Goal: Task Accomplishment & Management: Complete application form

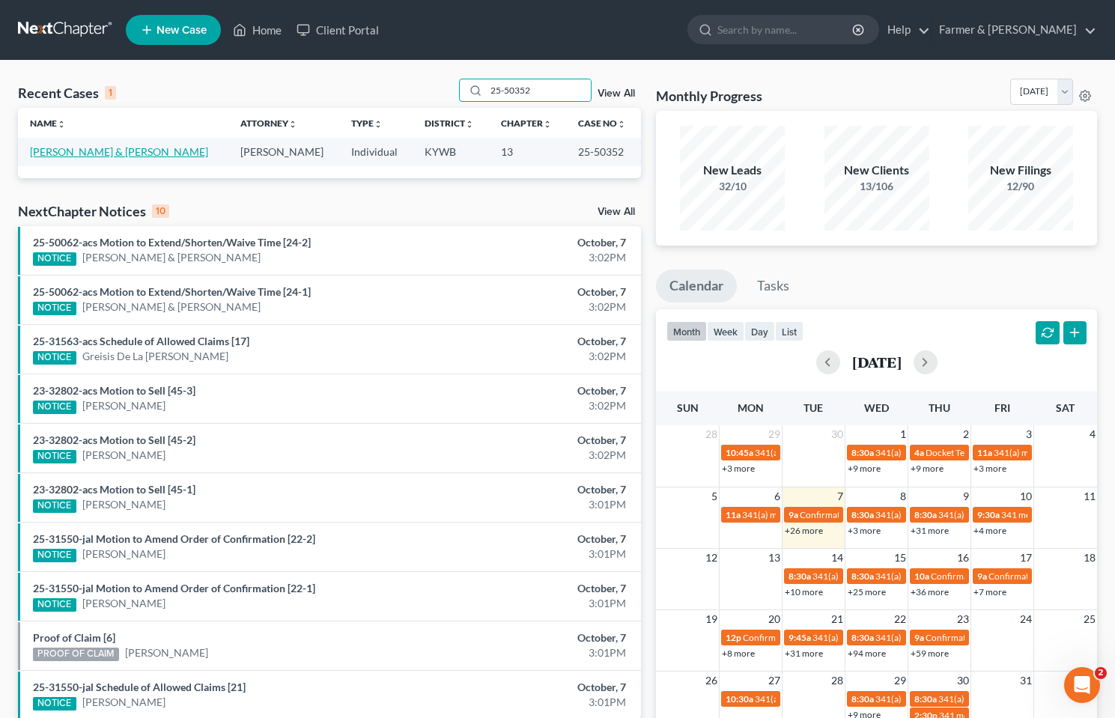
type input "25-50352"
click at [95, 154] on link "[PERSON_NAME] & [PERSON_NAME]" at bounding box center [119, 151] width 178 height 13
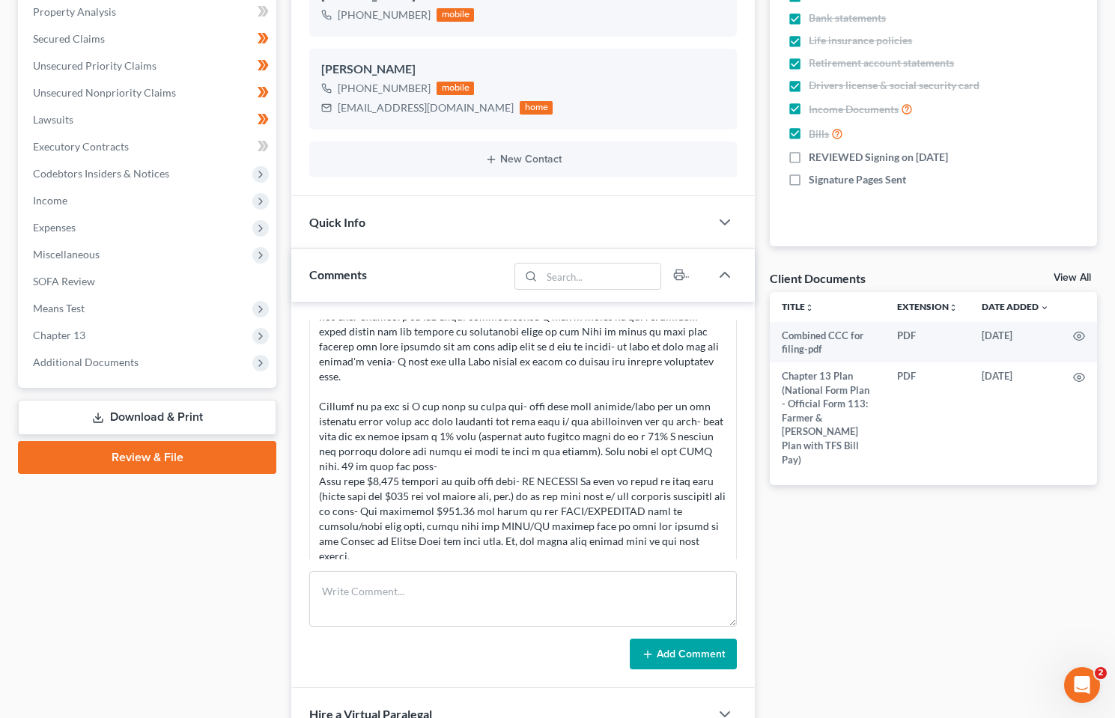
scroll to position [300, 0]
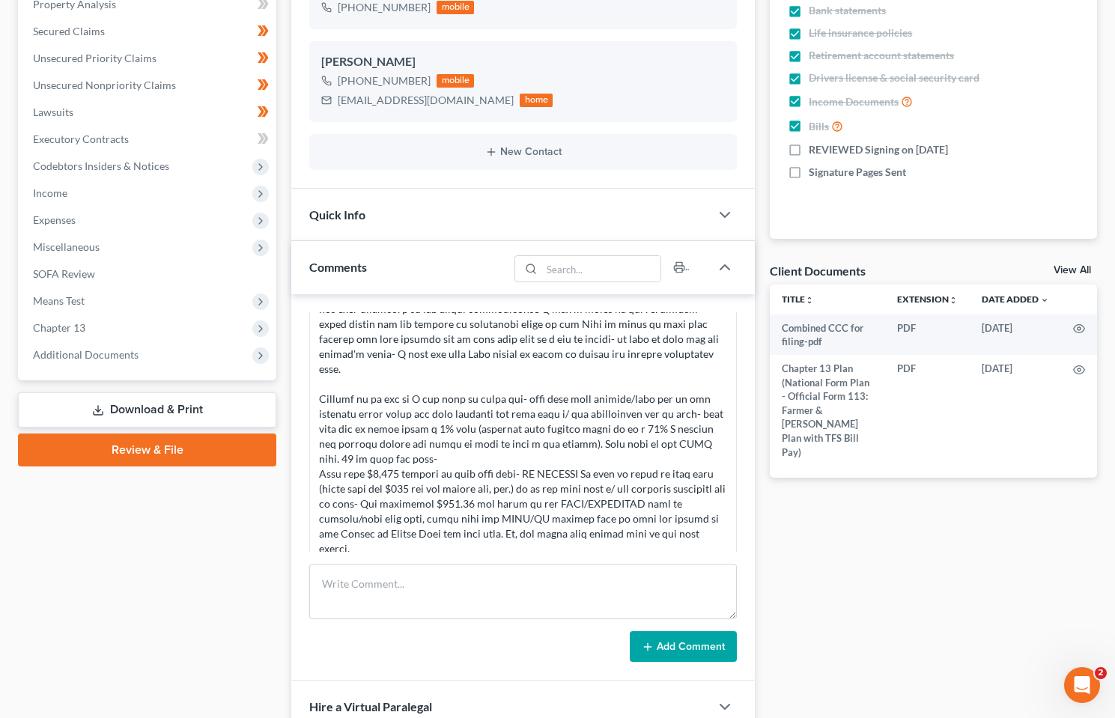
drag, startPoint x: 123, startPoint y: 352, endPoint x: 140, endPoint y: 443, distance: 92.3
click at [123, 352] on span "Additional Documents" at bounding box center [86, 354] width 106 height 13
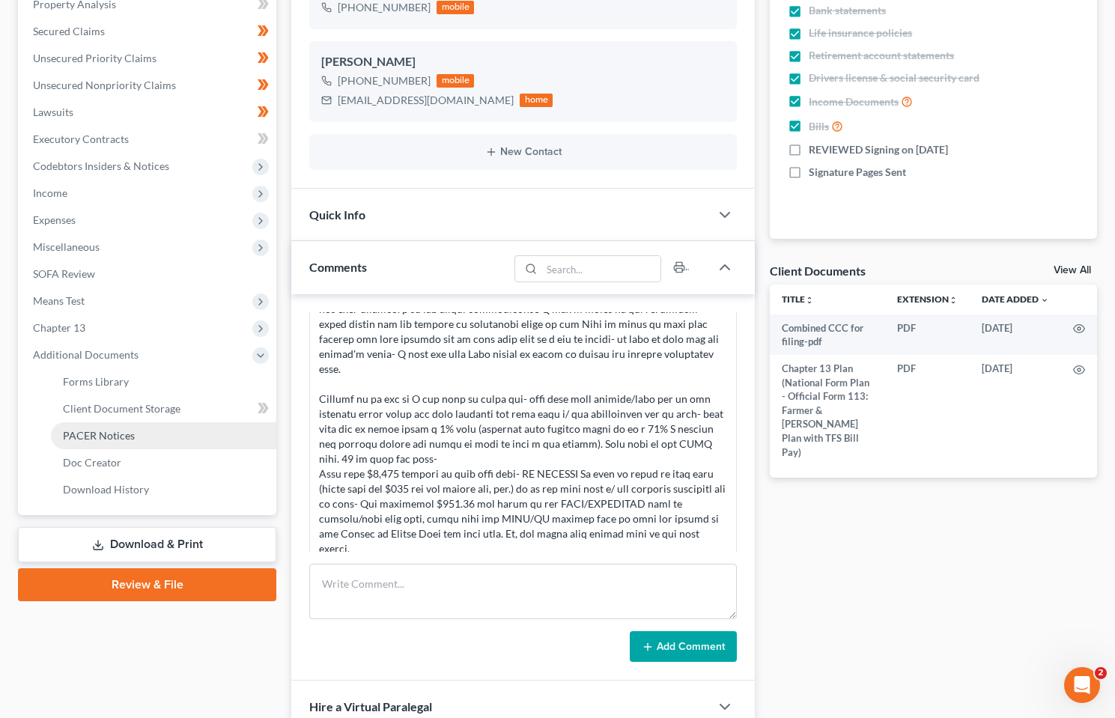
click at [134, 435] on link "PACER Notices" at bounding box center [163, 436] width 225 height 27
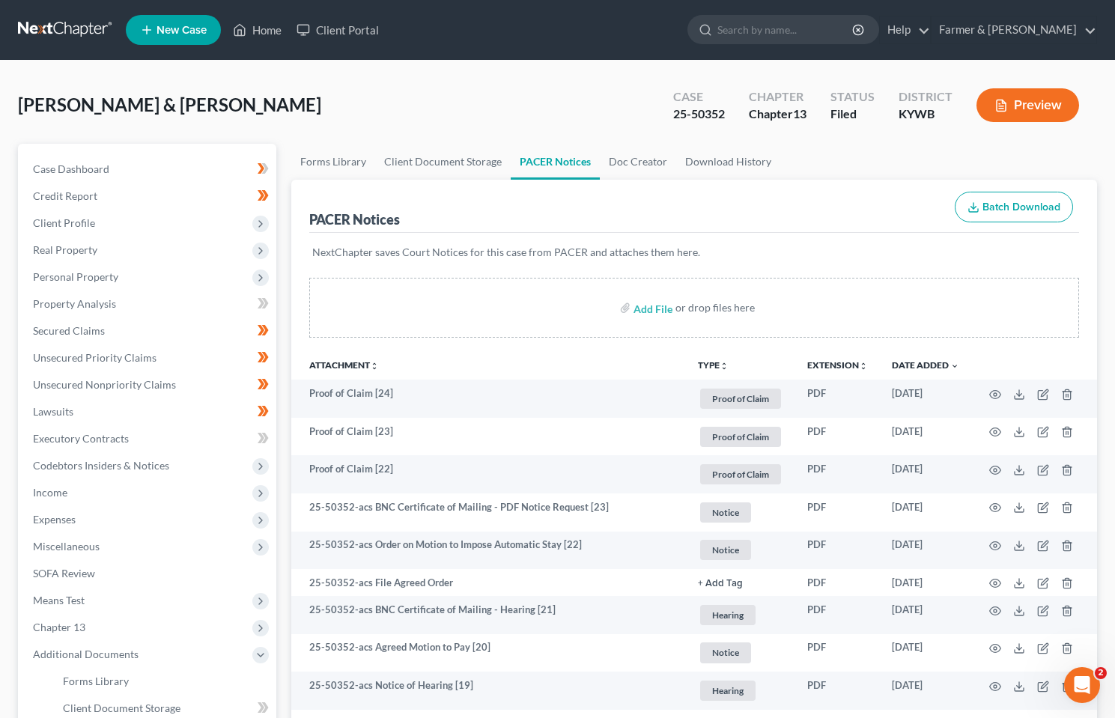
click at [80, 32] on link at bounding box center [66, 29] width 96 height 27
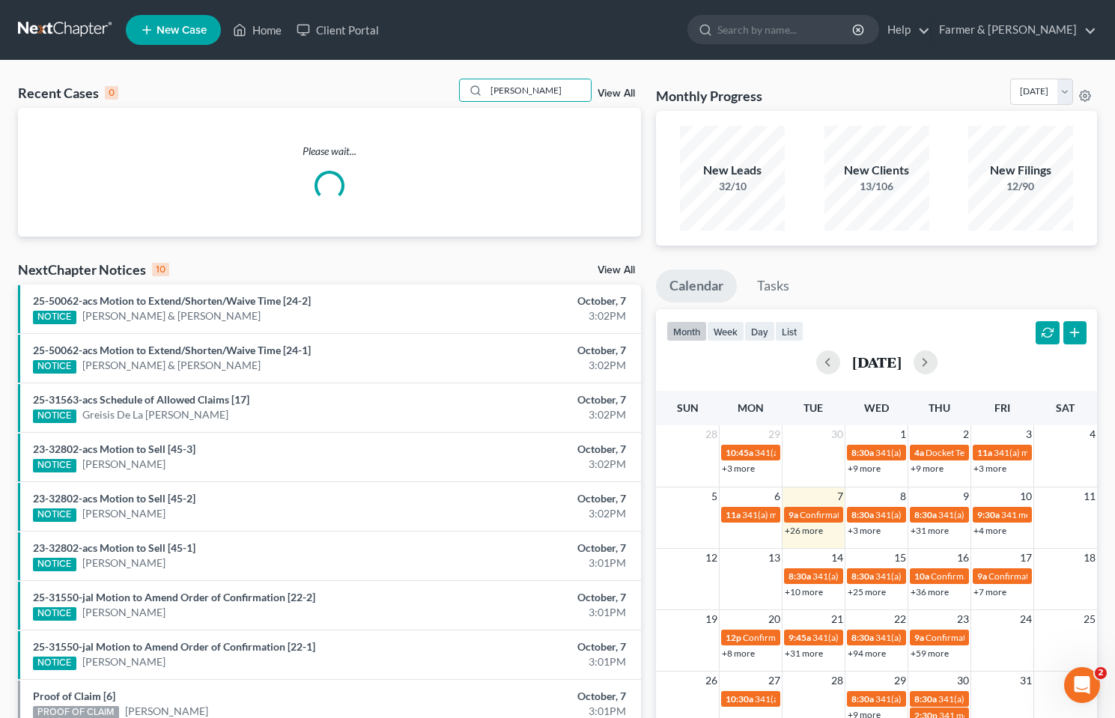
type input "[PERSON_NAME]"
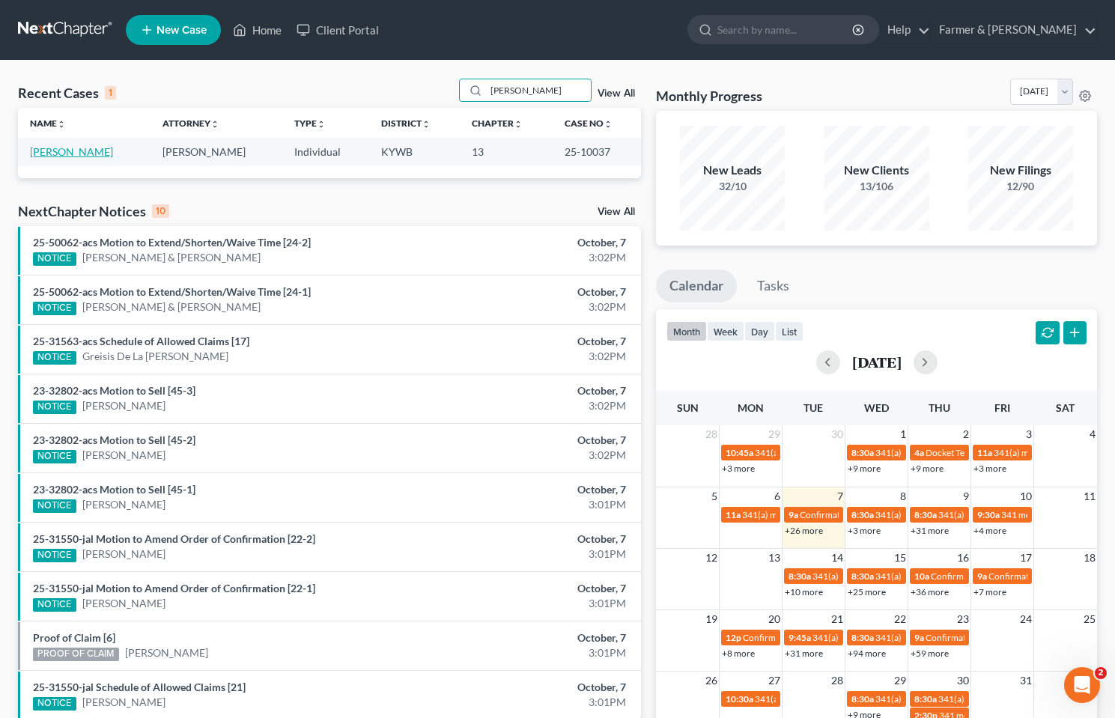
click at [75, 147] on link "[PERSON_NAME]" at bounding box center [71, 151] width 83 height 13
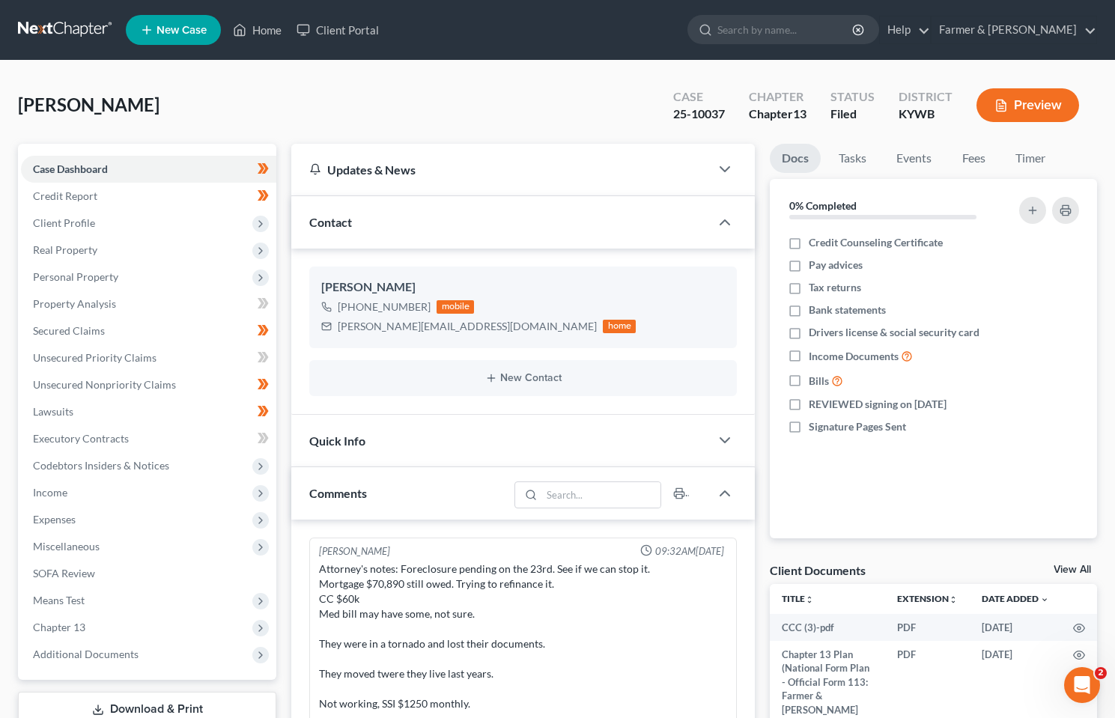
scroll to position [442, 0]
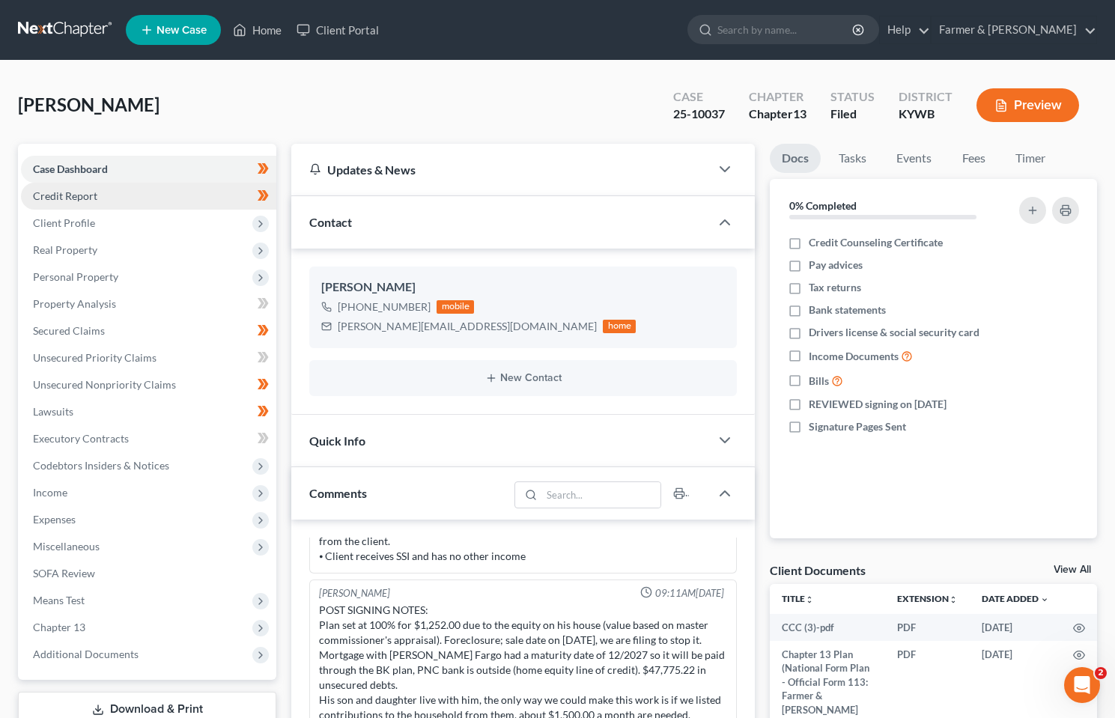
click at [87, 192] on span "Credit Report" at bounding box center [65, 196] width 64 height 13
click at [76, 220] on span "Client Profile" at bounding box center [64, 222] width 62 height 13
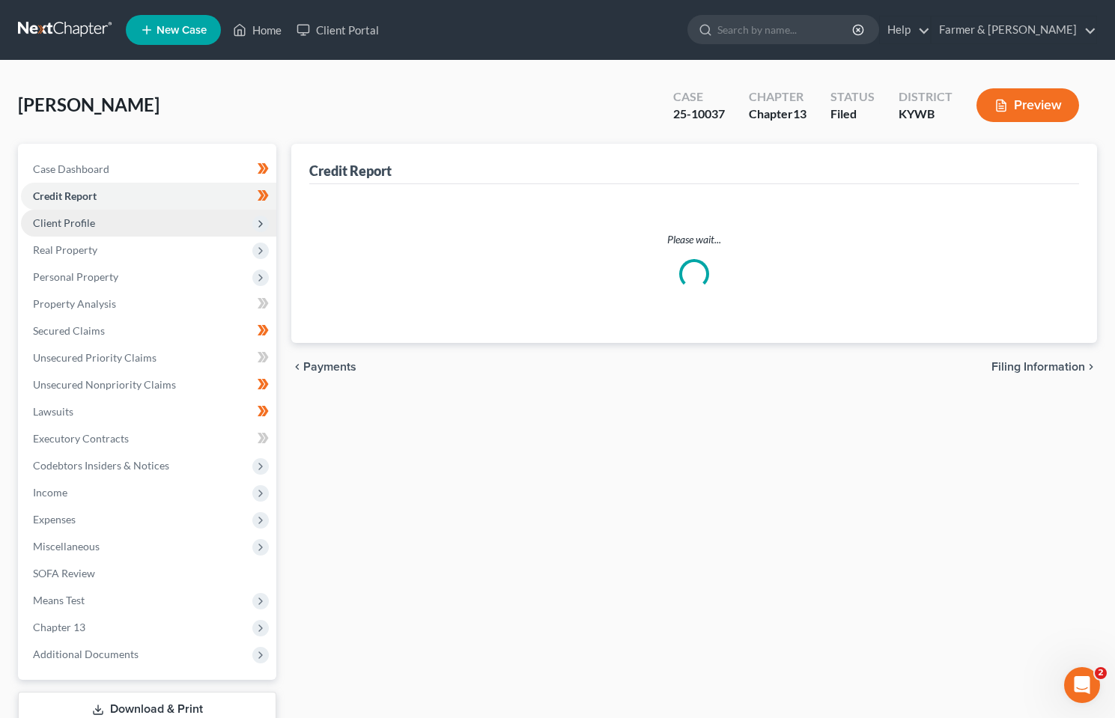
click at [83, 223] on span "Client Profile" at bounding box center [64, 222] width 62 height 13
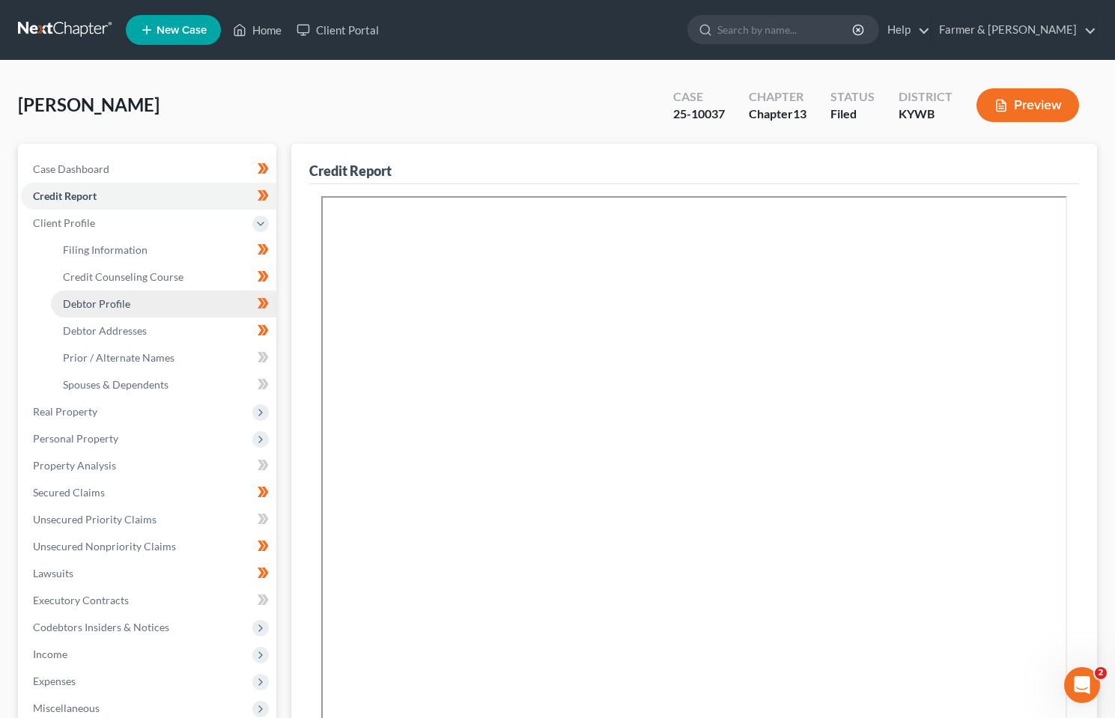
click at [97, 297] on span "Debtor Profile" at bounding box center [96, 303] width 67 height 13
select select "4"
select select "0"
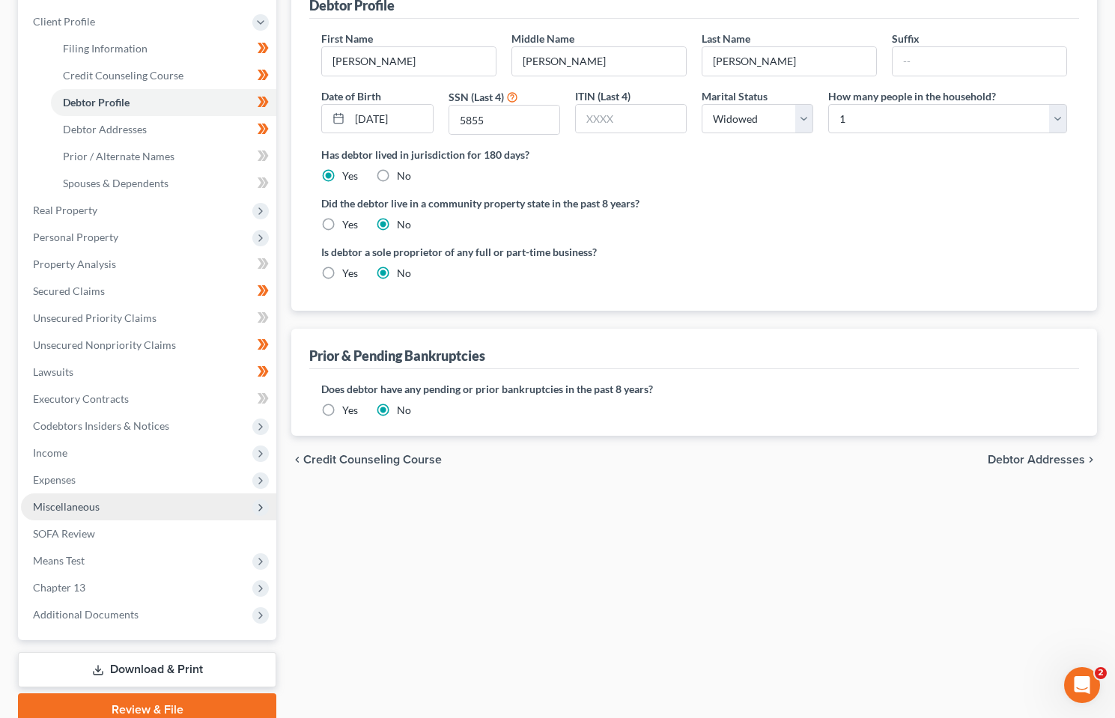
scroll to position [267, 0]
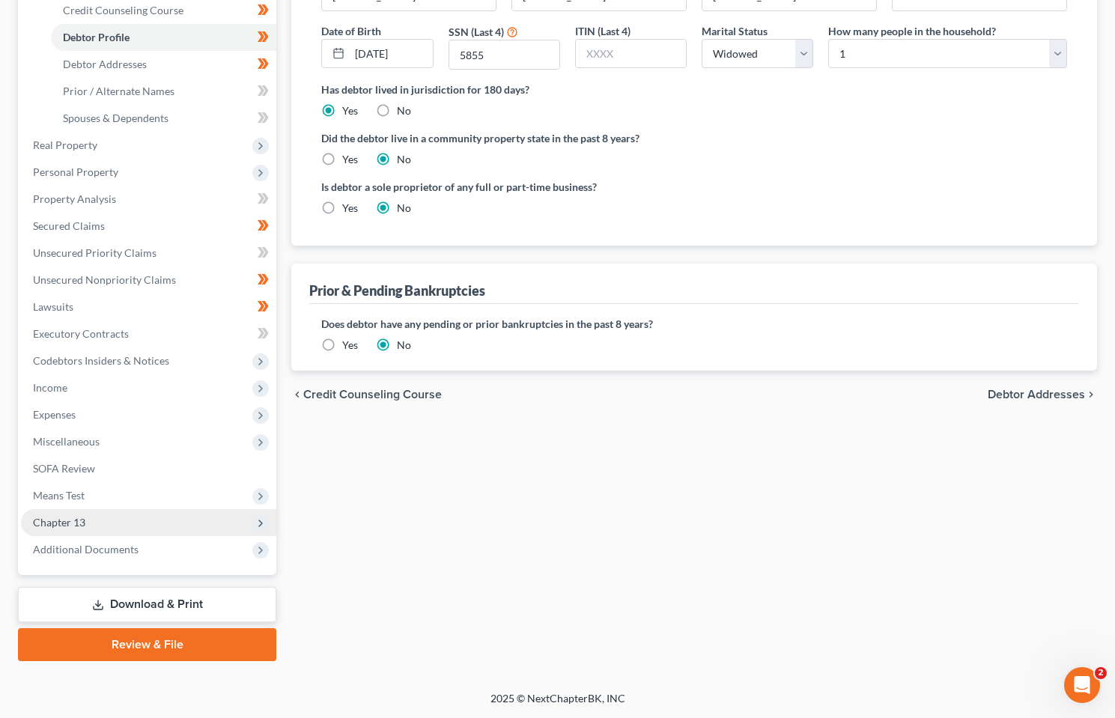
click at [79, 519] on span "Chapter 13" at bounding box center [59, 522] width 52 height 13
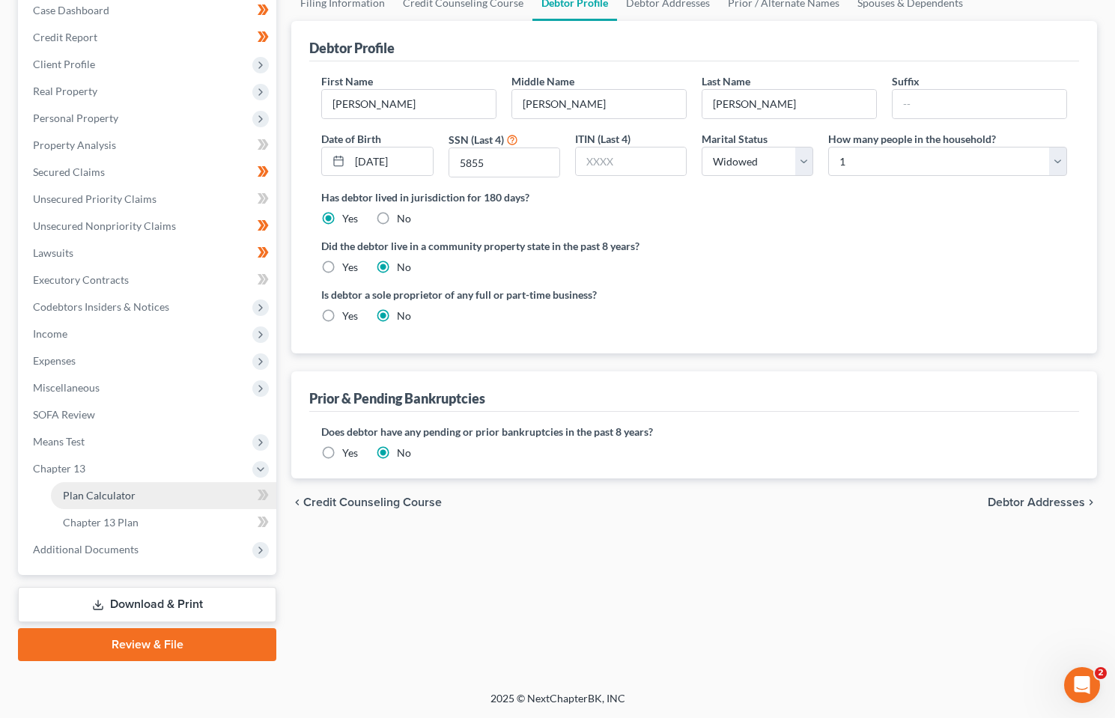
click at [102, 495] on span "Plan Calculator" at bounding box center [99, 495] width 73 height 13
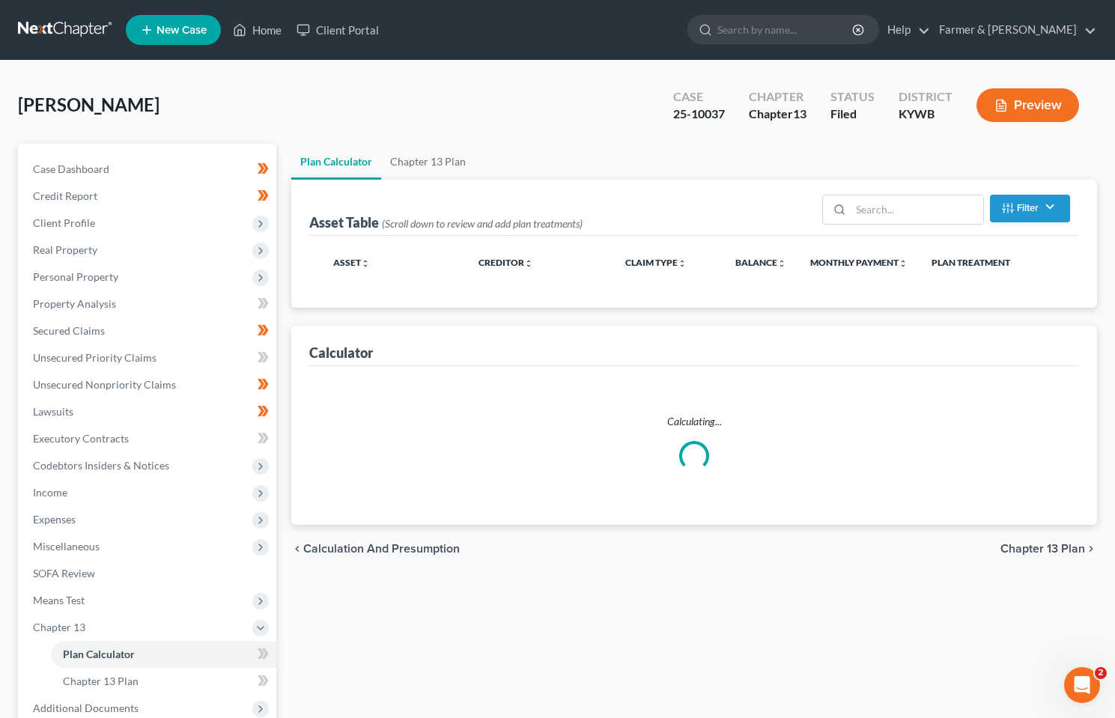
select select "59"
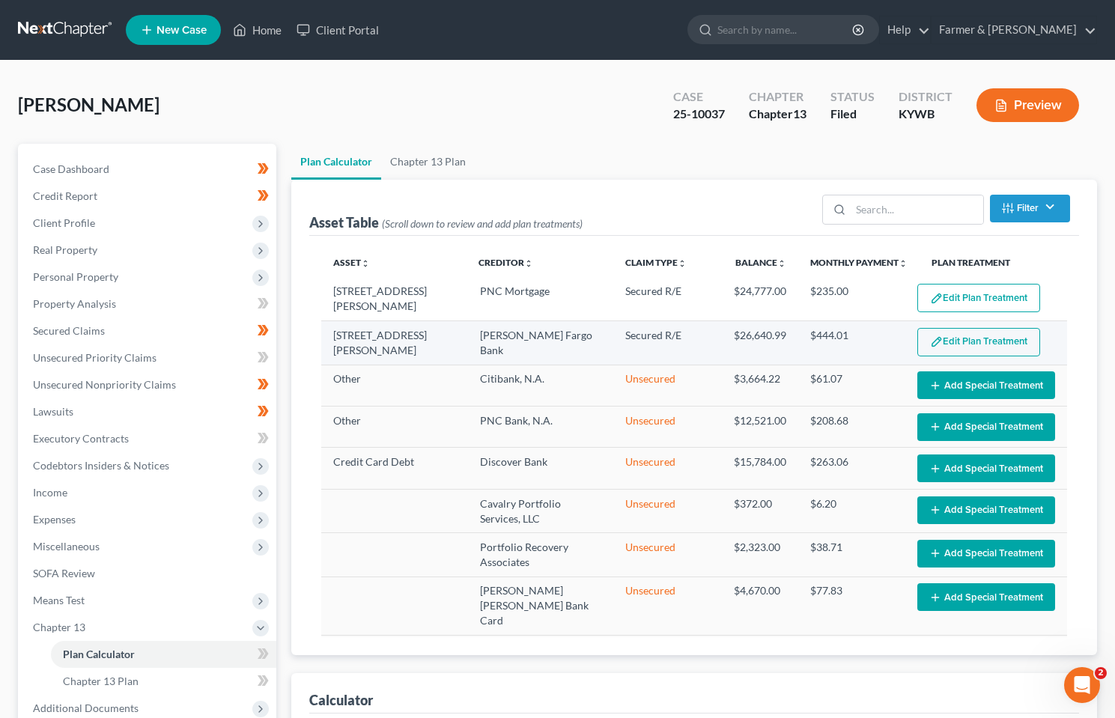
select select "59"
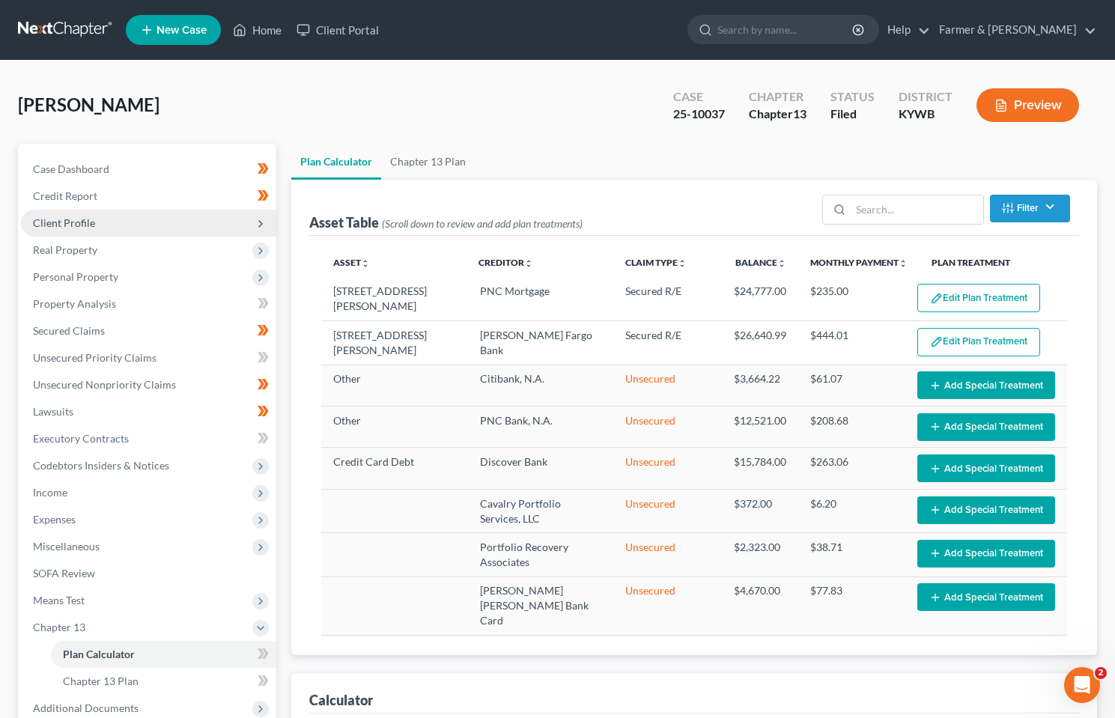
click at [73, 231] on span "Client Profile" at bounding box center [148, 223] width 255 height 27
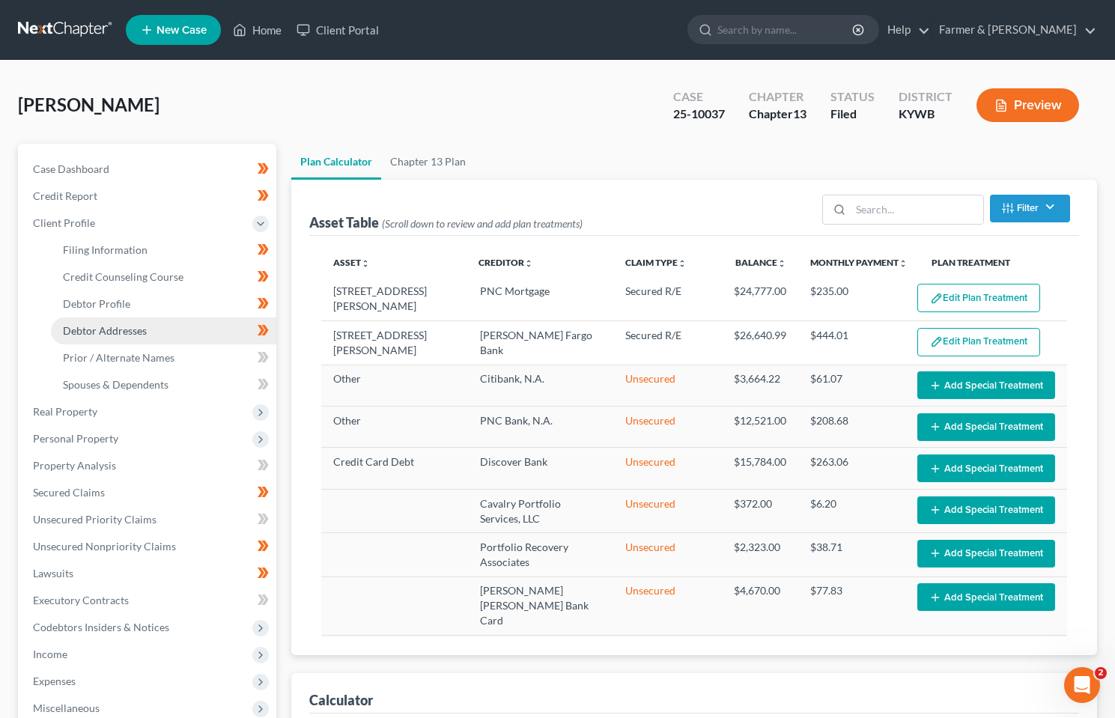
click at [109, 330] on span "Debtor Addresses" at bounding box center [105, 330] width 84 height 13
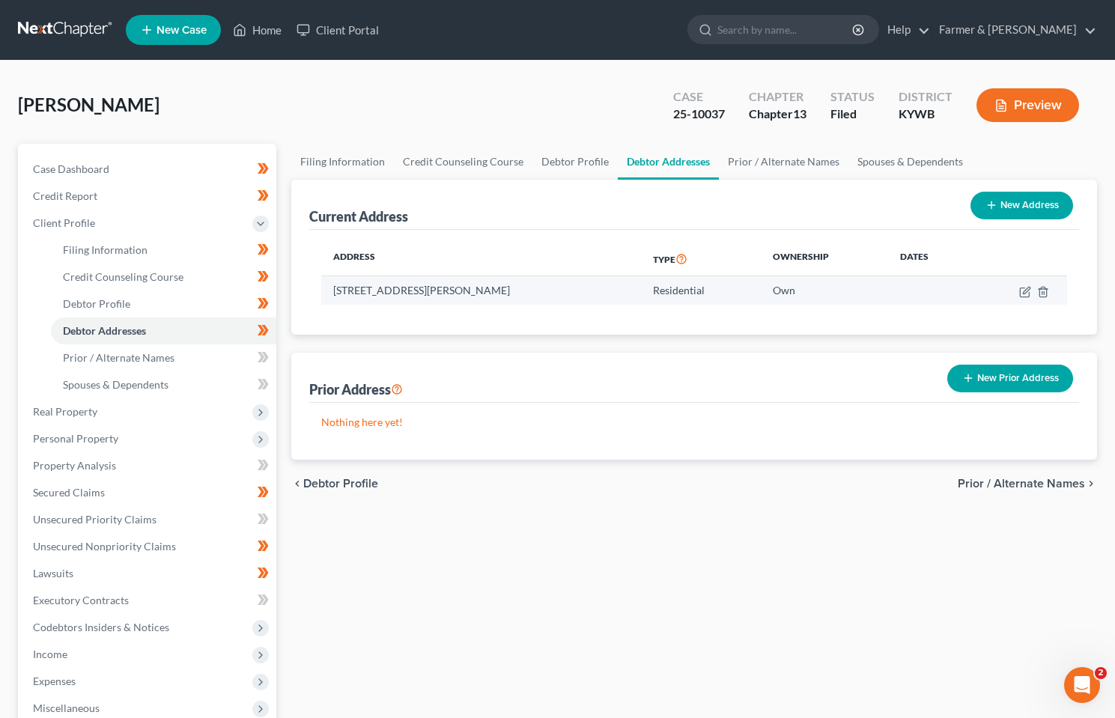
drag, startPoint x: 554, startPoint y: 288, endPoint x: 332, endPoint y: 291, distance: 222.5
click at [332, 291] on td "604 Covington St, Bowling Green, KY 42103" at bounding box center [480, 290] width 319 height 28
copy td "604 Covington St, Bowling Green, KY 42103"
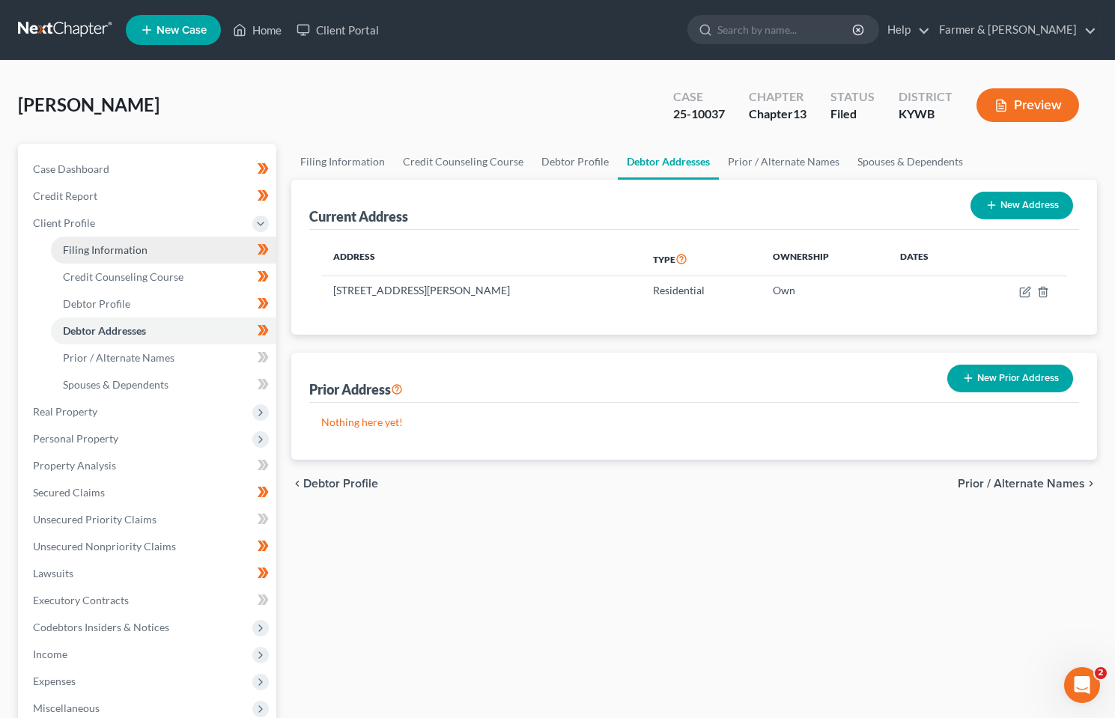
click at [121, 252] on span "Filing Information" at bounding box center [105, 249] width 85 height 13
select select "1"
select select "0"
select select "3"
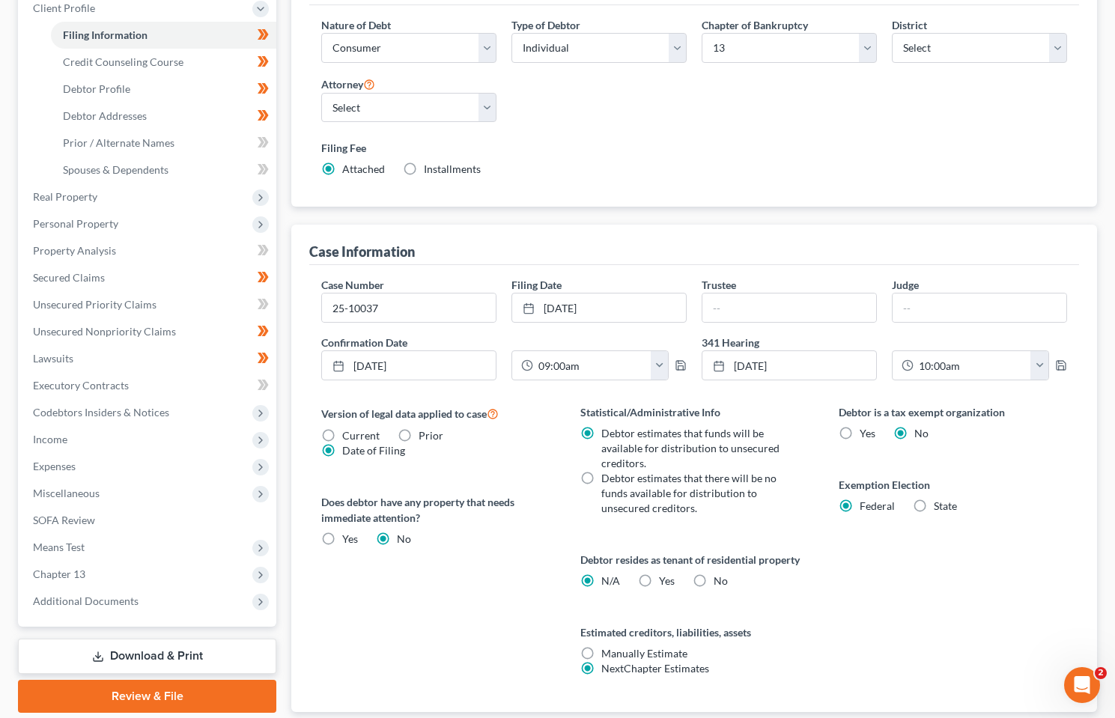
scroll to position [314, 0]
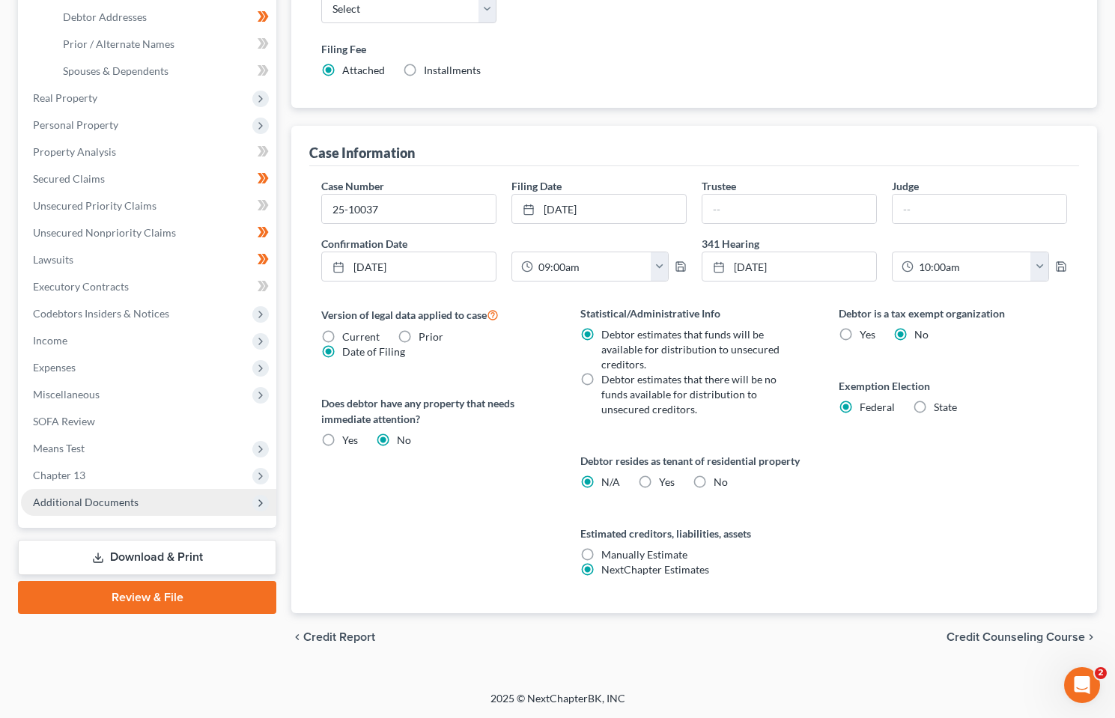
click at [86, 505] on span "Additional Documents" at bounding box center [86, 502] width 106 height 13
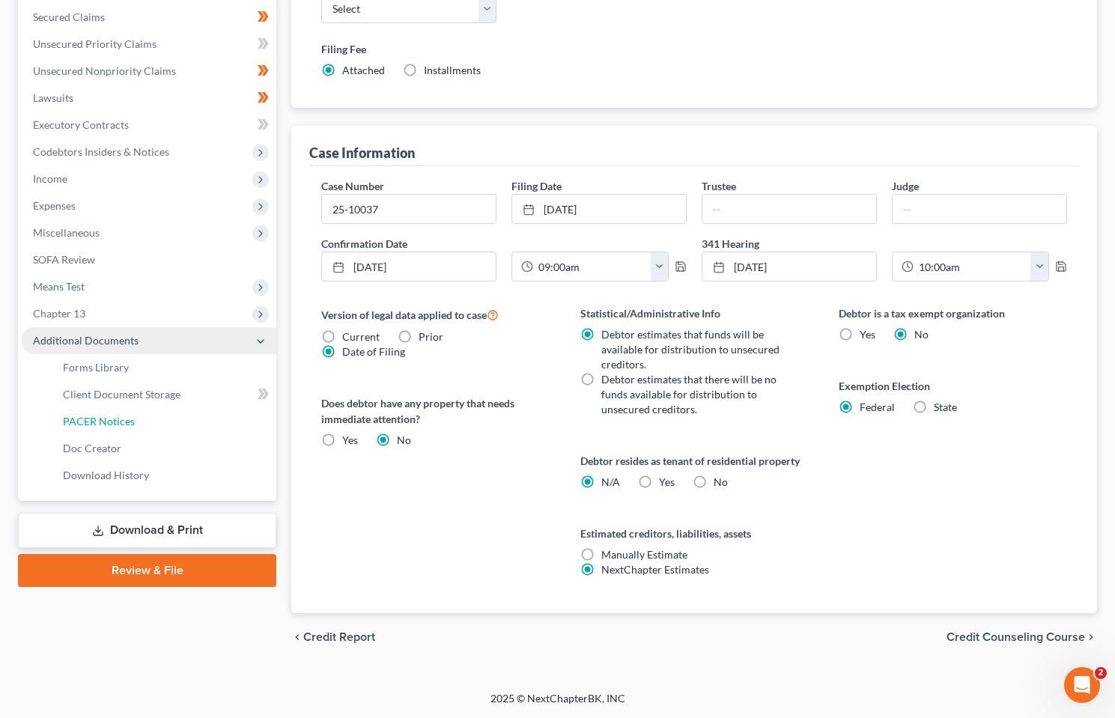
click at [118, 420] on span "PACER Notices" at bounding box center [99, 421] width 72 height 13
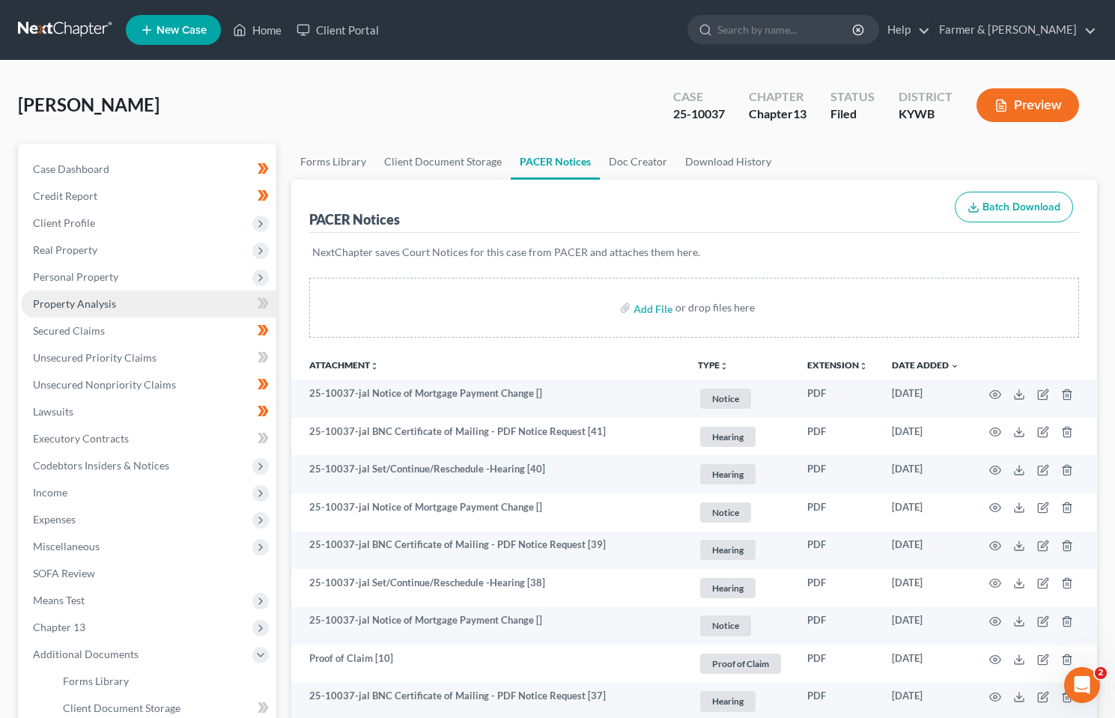
drag, startPoint x: 71, startPoint y: 224, endPoint x: 96, endPoint y: 293, distance: 73.2
click at [70, 224] on span "Client Profile" at bounding box center [64, 222] width 62 height 13
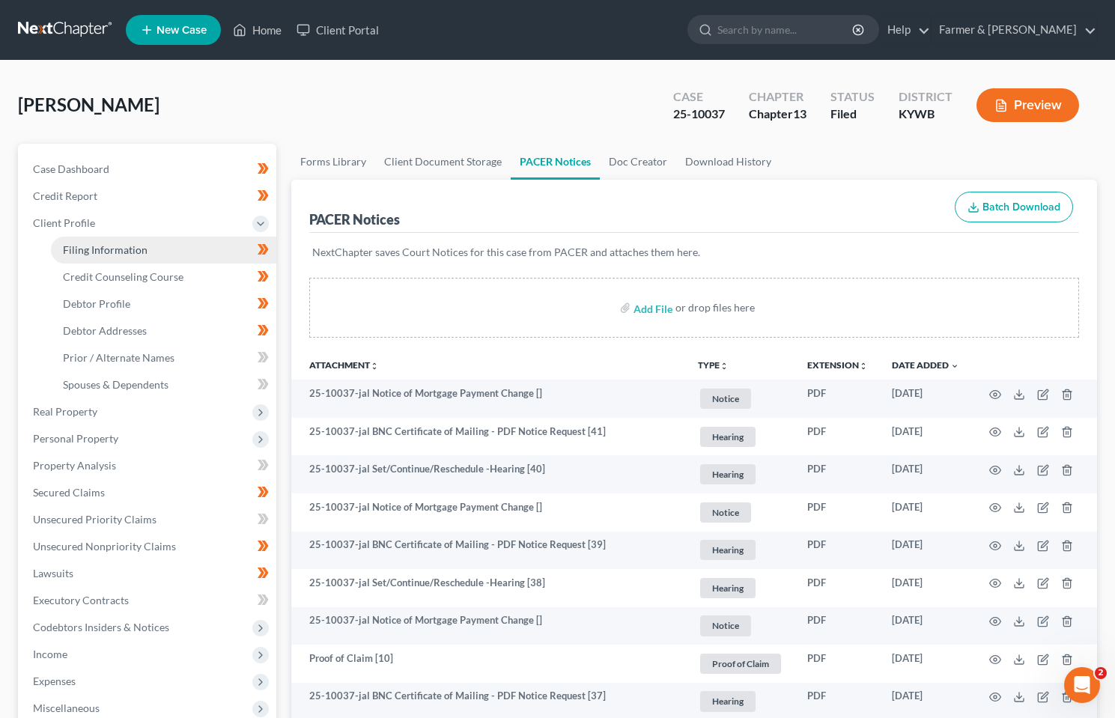
click at [103, 257] on link "Filing Information" at bounding box center [163, 250] width 225 height 27
select select "1"
select select "0"
select select "3"
select select "33"
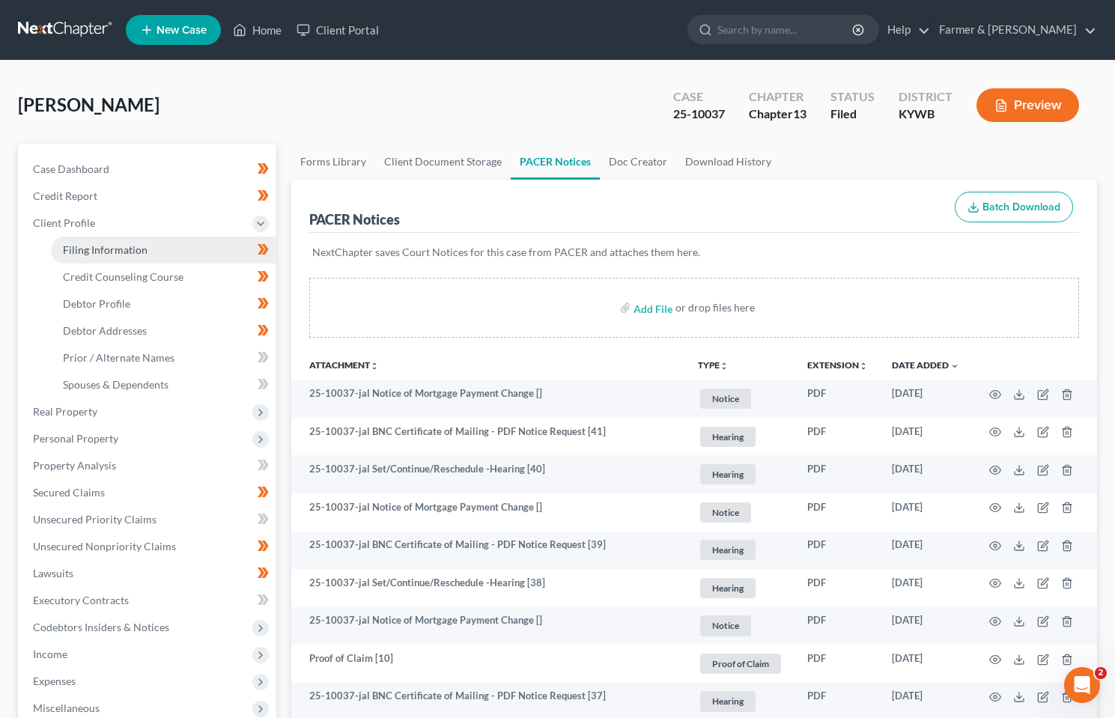
select select "0"
